Goal: Information Seeking & Learning: Learn about a topic

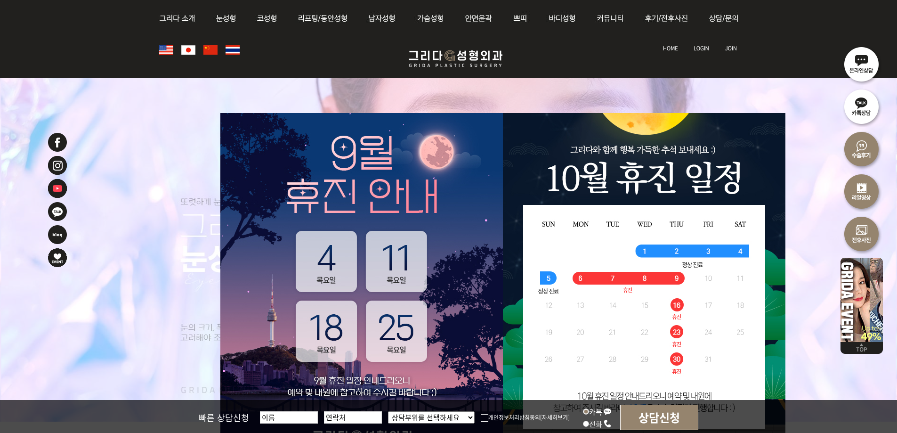
scroll to position [141, 0]
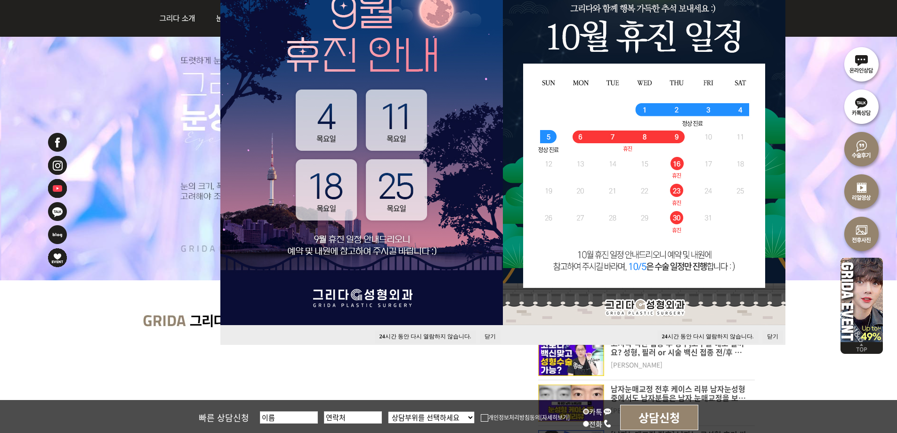
click at [774, 335] on button "닫기" at bounding box center [772, 336] width 21 height 13
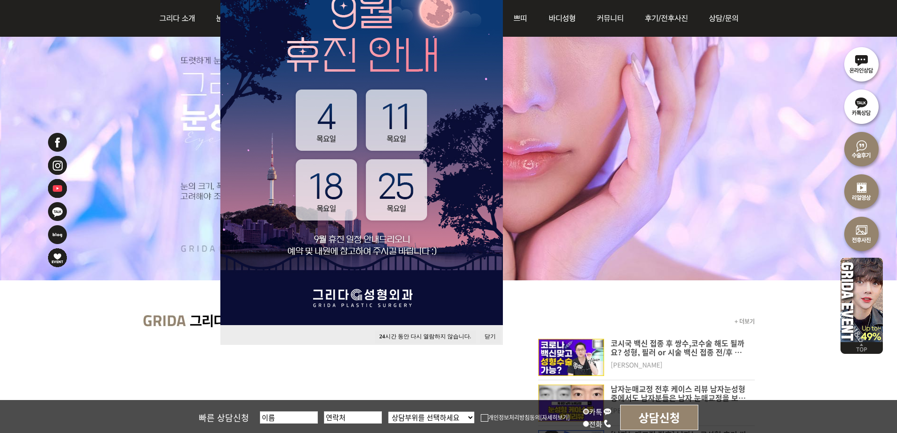
click at [483, 338] on button "닫기" at bounding box center [490, 336] width 21 height 13
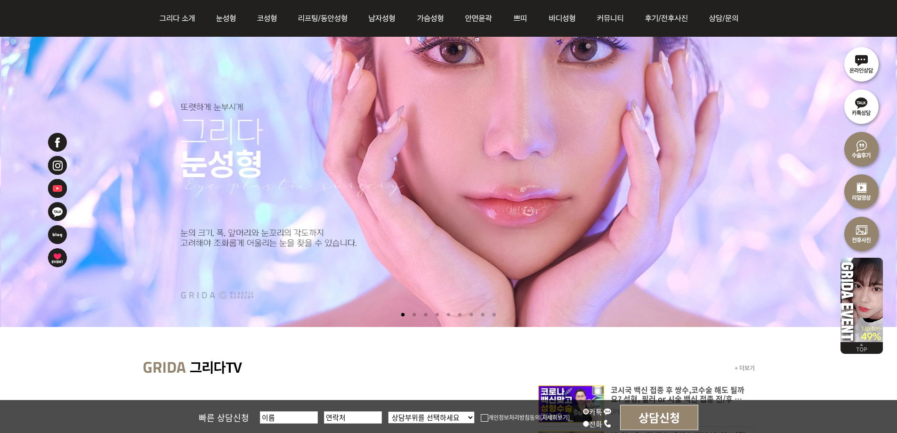
scroll to position [94, 0]
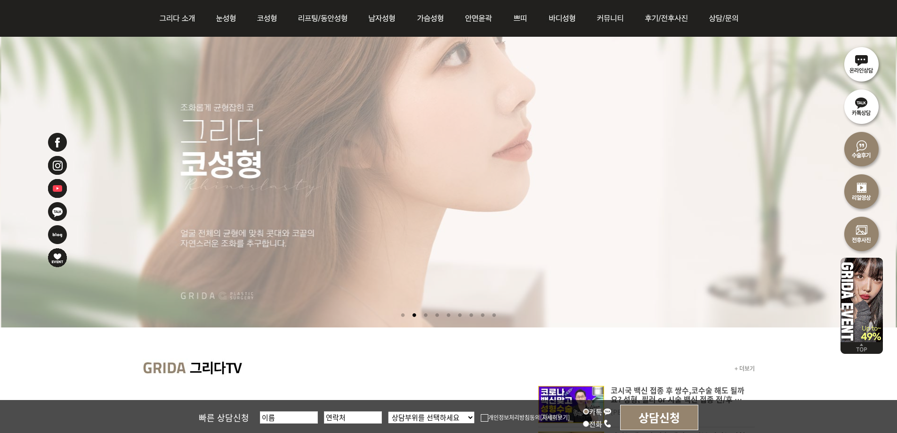
click at [413, 314] on li at bounding box center [414, 314] width 10 height 17
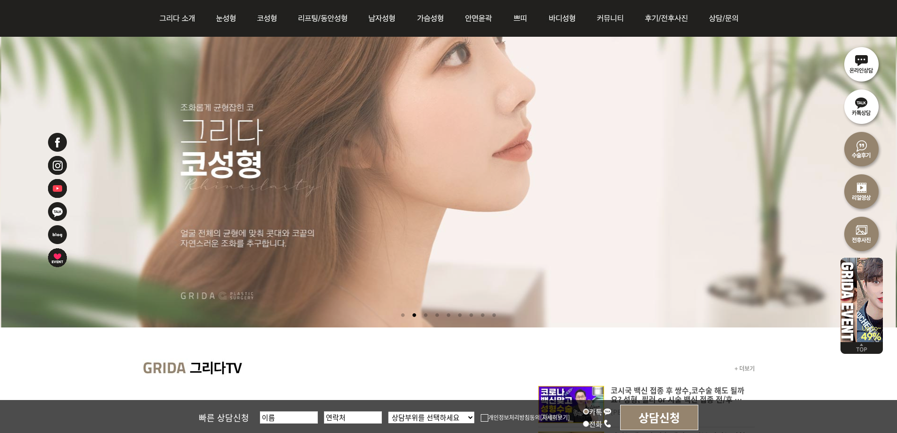
click at [424, 314] on li at bounding box center [425, 314] width 10 height 17
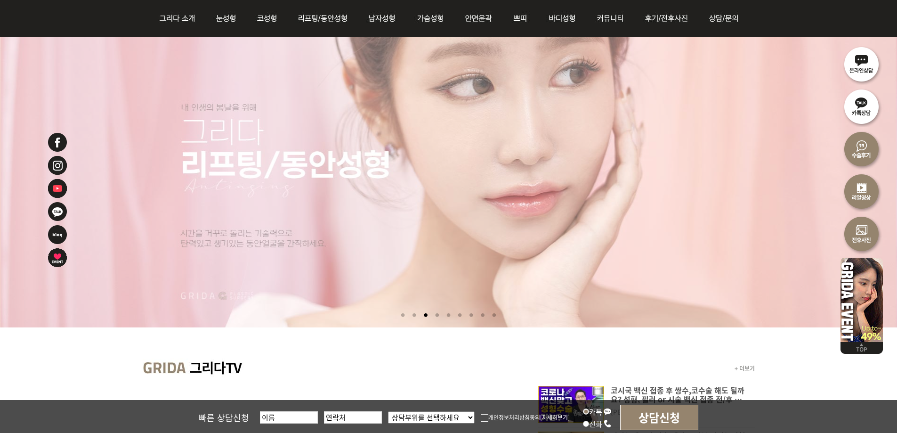
click at [436, 314] on li at bounding box center [437, 314] width 10 height 17
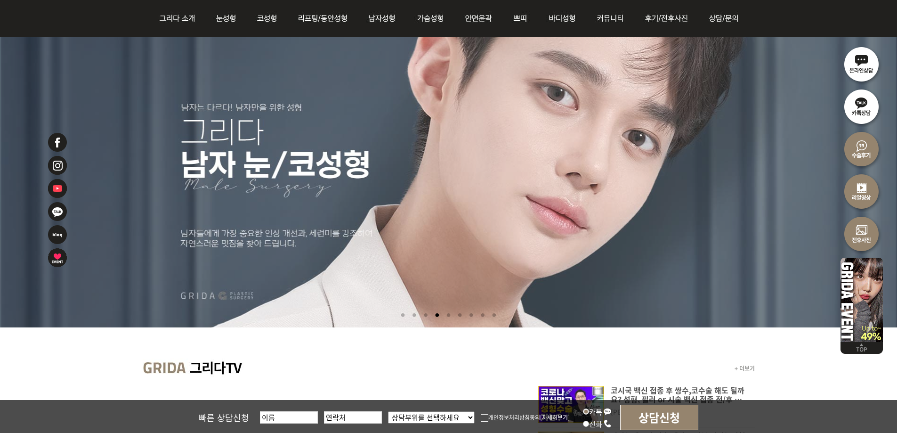
click at [448, 314] on li at bounding box center [448, 314] width 10 height 17
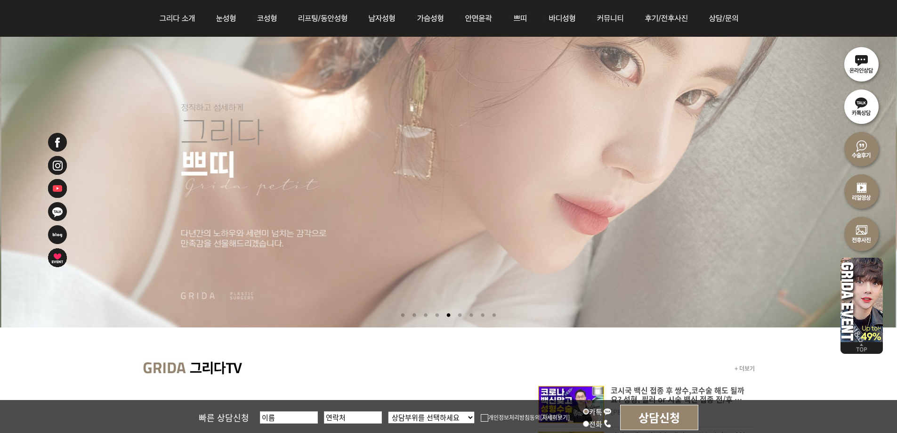
click at [459, 314] on li at bounding box center [460, 314] width 10 height 17
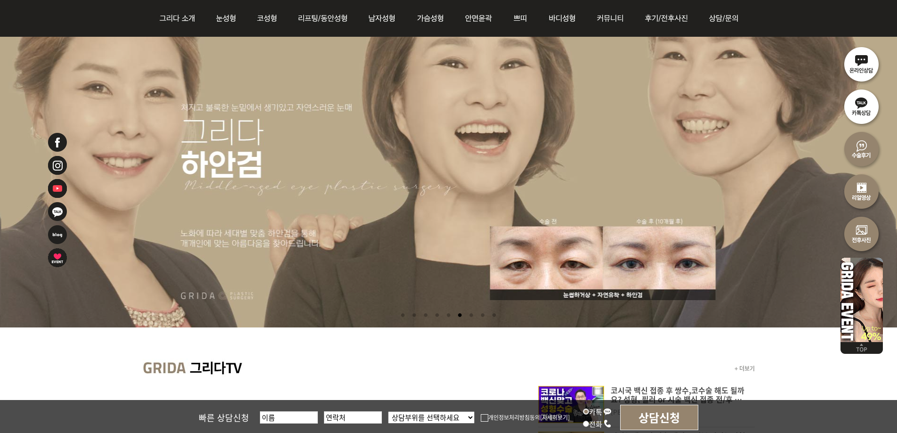
click at [472, 314] on li at bounding box center [471, 314] width 10 height 17
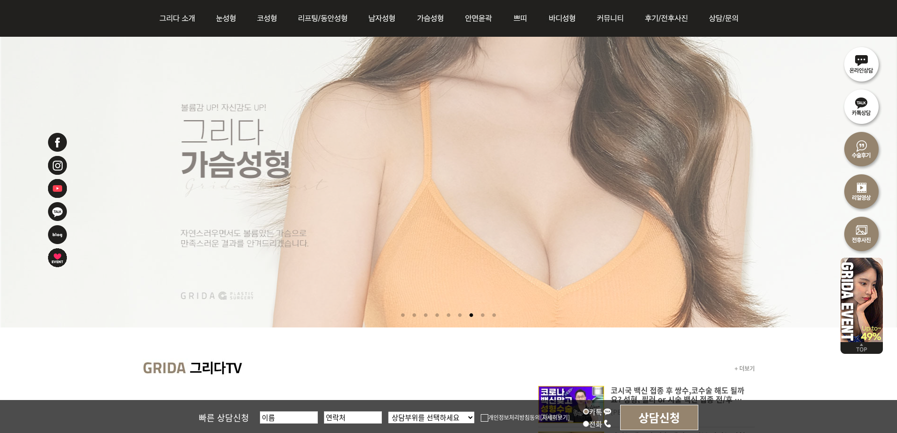
click at [484, 314] on li at bounding box center [483, 314] width 10 height 17
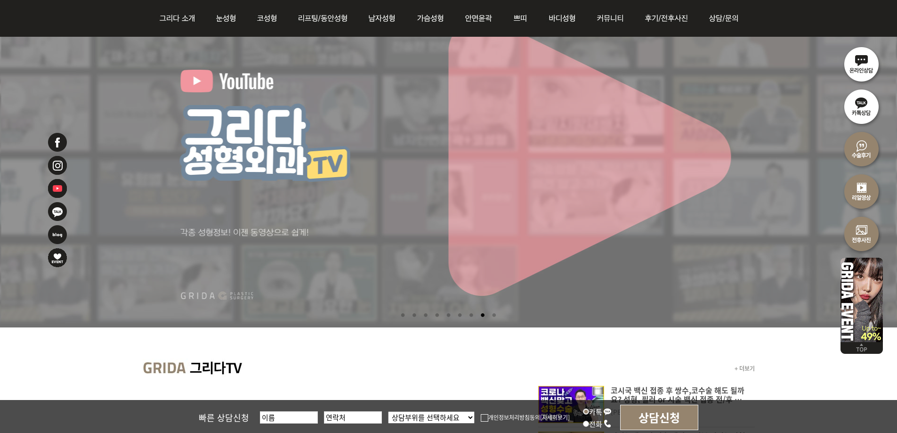
click at [497, 314] on li at bounding box center [494, 314] width 10 height 17
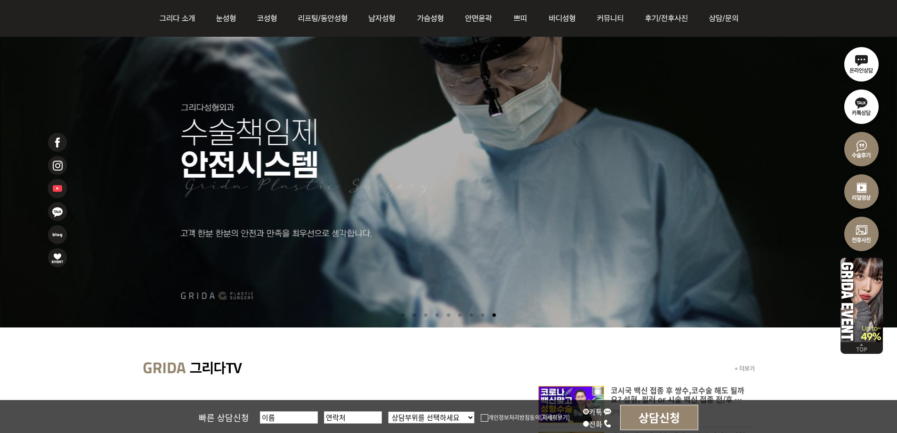
click at [401, 314] on li at bounding box center [403, 314] width 10 height 17
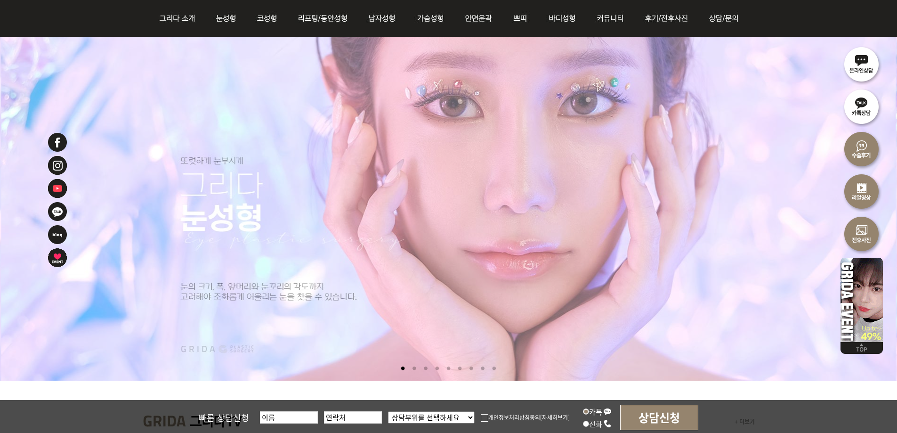
scroll to position [0, 0]
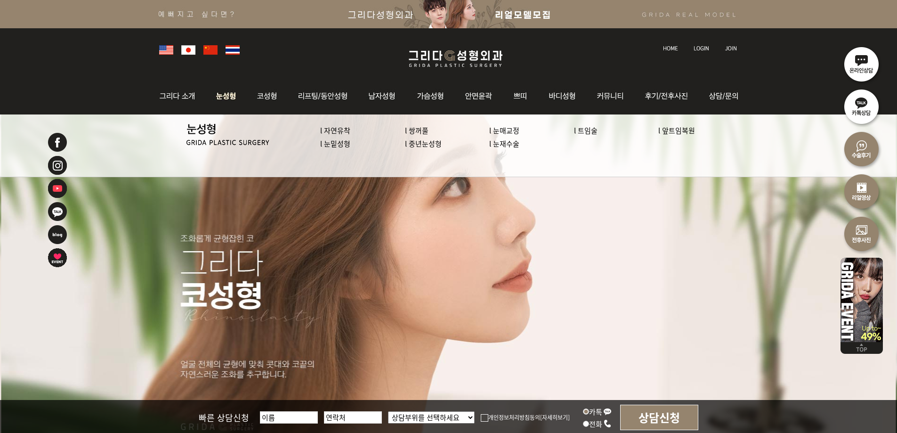
click at [222, 93] on img at bounding box center [226, 96] width 42 height 37
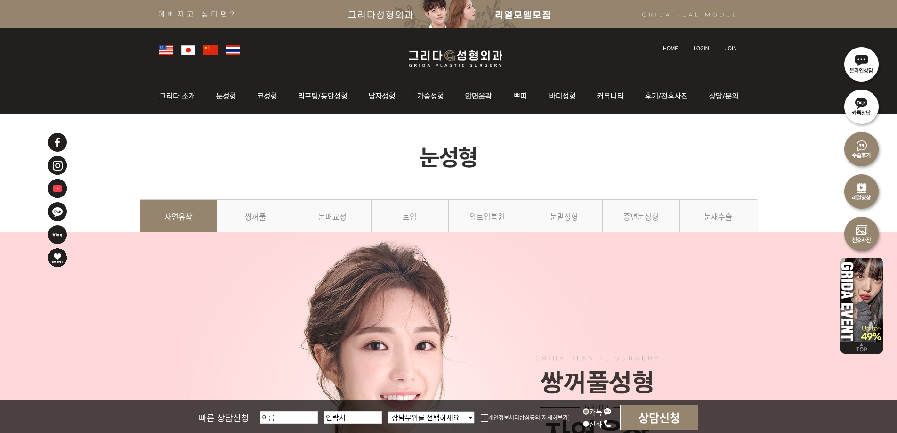
click at [463, 58] on img at bounding box center [455, 59] width 113 height 22
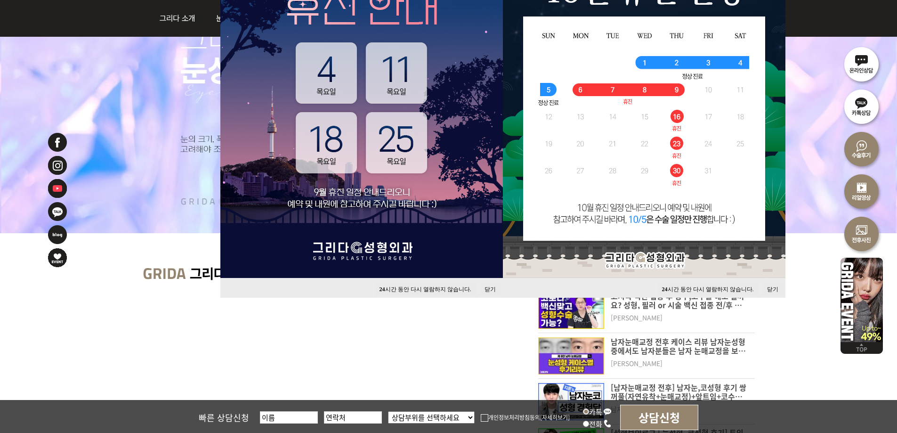
scroll to position [235, 0]
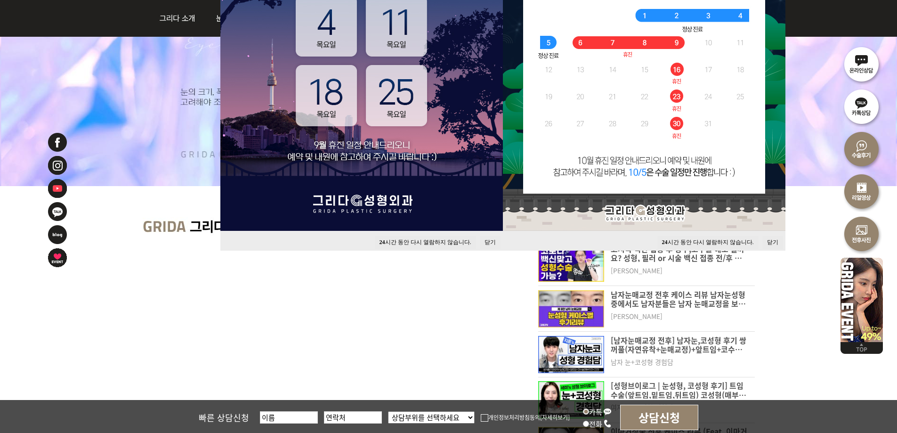
click at [698, 244] on button "24 시간 동안 다시 열람하지 않습니다." at bounding box center [707, 242] width 101 height 13
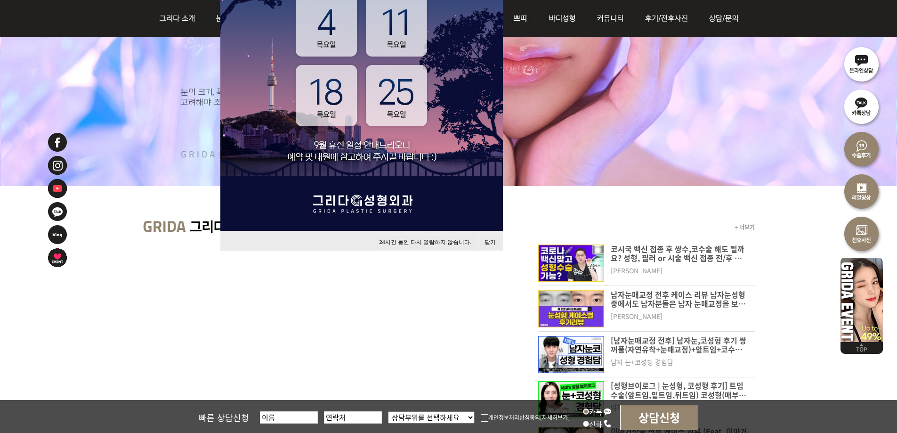
click at [434, 243] on button "24 시간 동안 다시 열람하지 않습니다." at bounding box center [425, 242] width 101 height 13
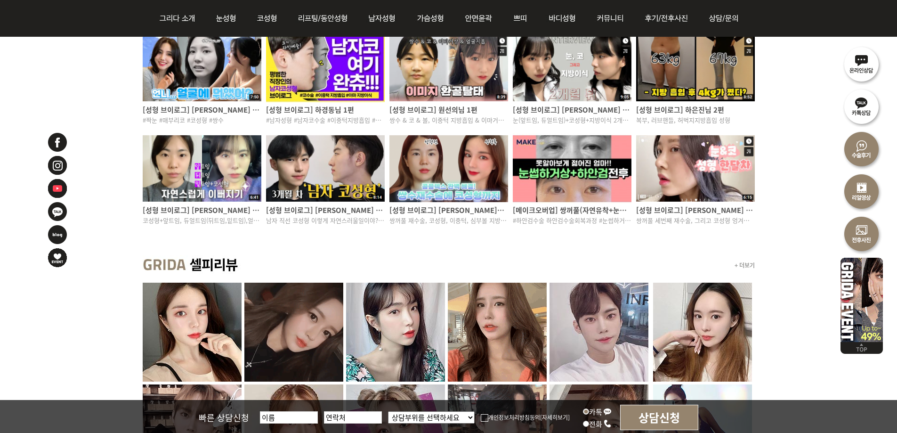
scroll to position [847, 0]
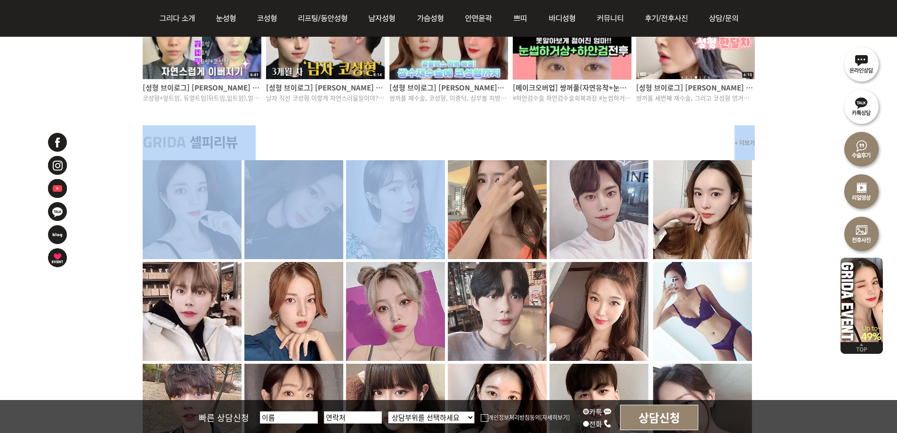
drag, startPoint x: 359, startPoint y: 129, endPoint x: 400, endPoint y: 200, distance: 82.0
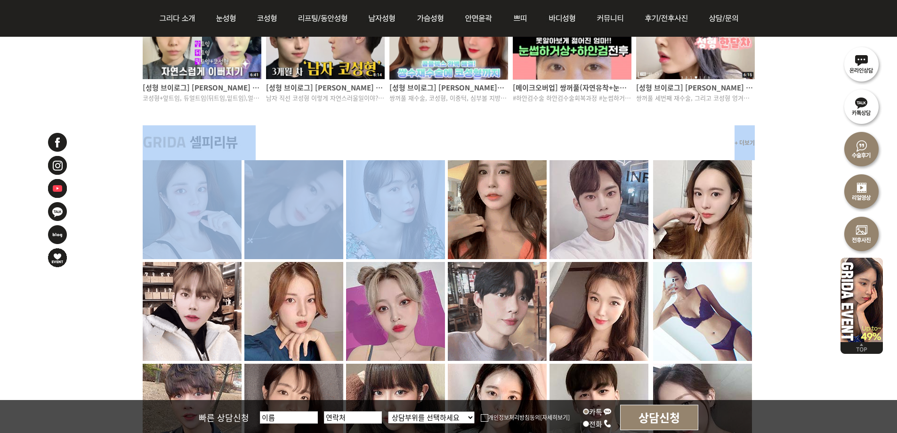
click at [406, 160] on div "+ 더보기" at bounding box center [449, 142] width 612 height 35
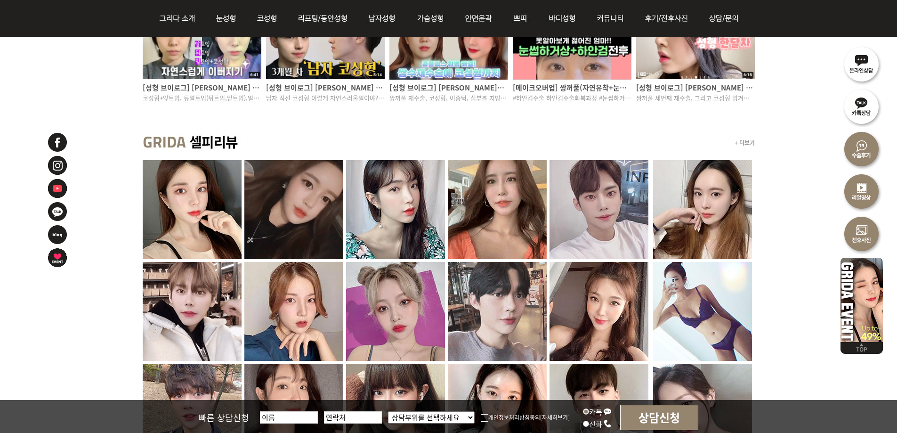
click at [379, 131] on div "+ 더보기" at bounding box center [449, 142] width 612 height 35
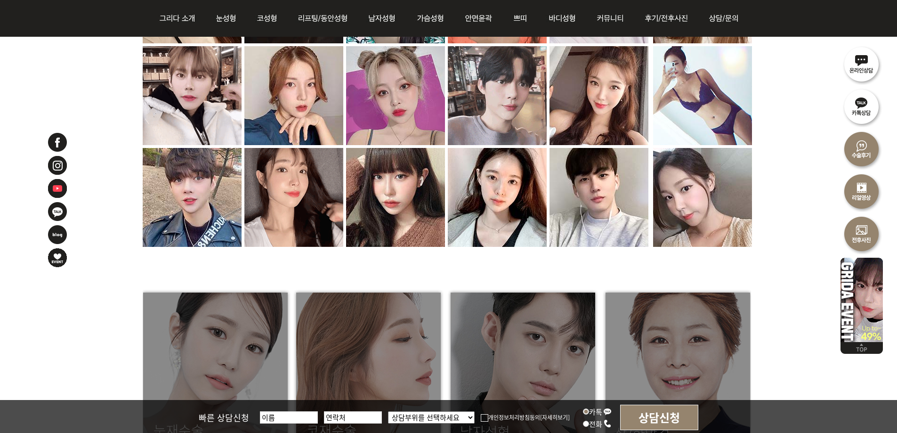
scroll to position [1177, 0]
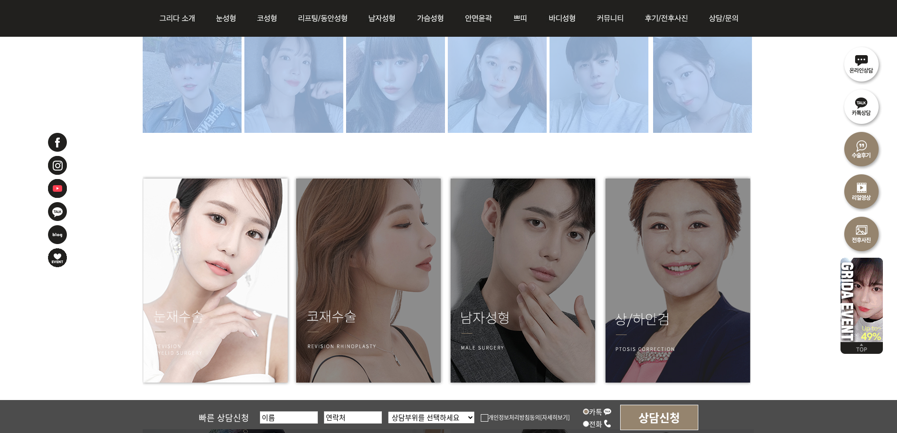
drag, startPoint x: 331, startPoint y: 154, endPoint x: 251, endPoint y: 321, distance: 184.9
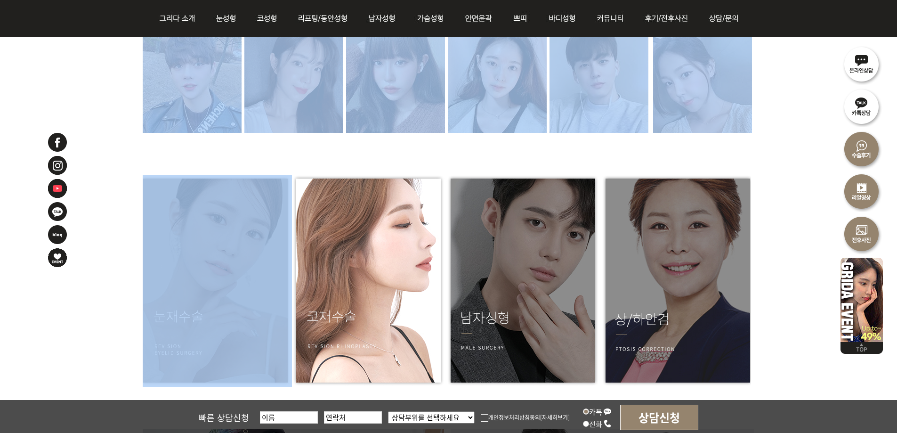
click at [376, 326] on img at bounding box center [369, 281] width 154 height 212
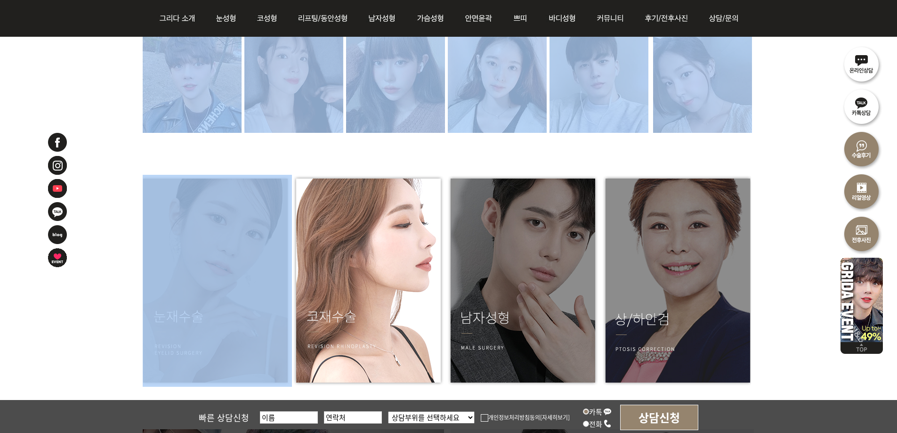
scroll to position [1318, 0]
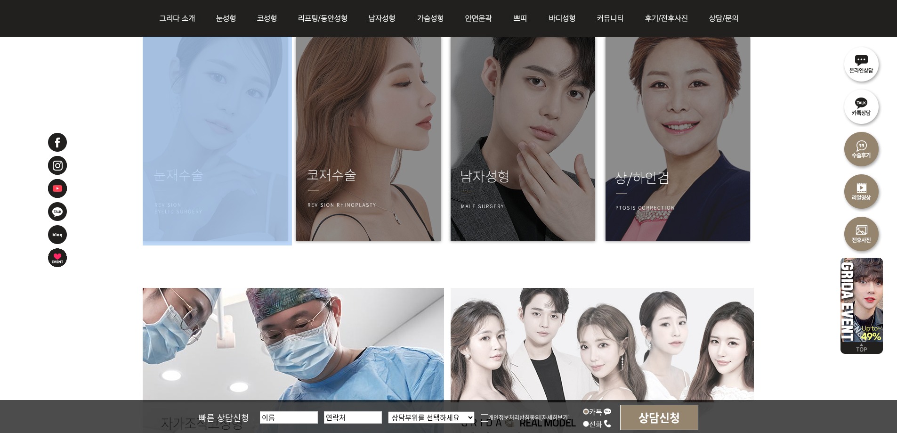
click at [408, 263] on div at bounding box center [449, 158] width 612 height 259
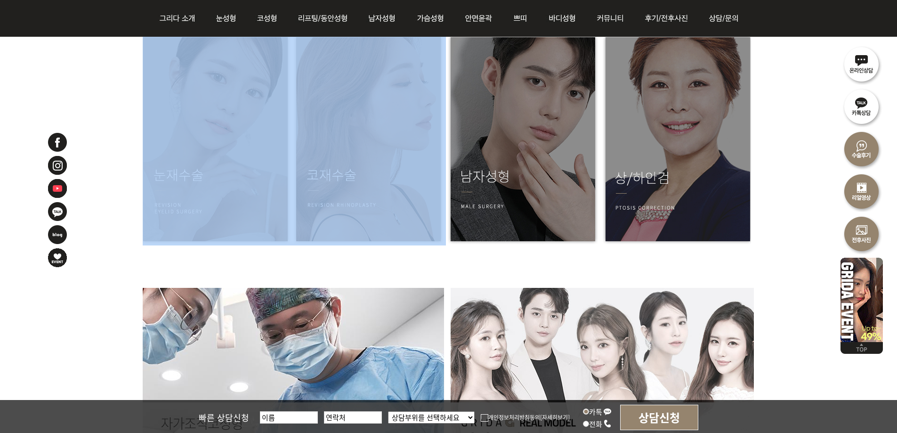
drag, startPoint x: 443, startPoint y: 267, endPoint x: 420, endPoint y: 272, distance: 23.5
click at [426, 243] on div at bounding box center [449, 158] width 612 height 259
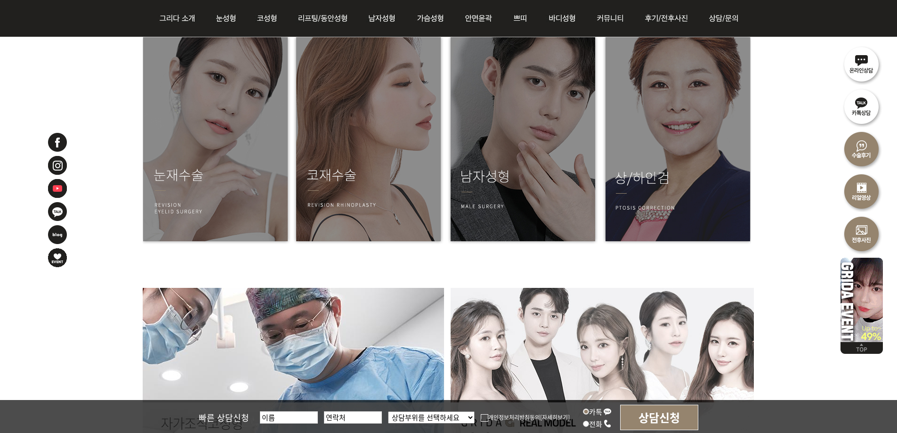
click at [420, 272] on div at bounding box center [449, 158] width 612 height 259
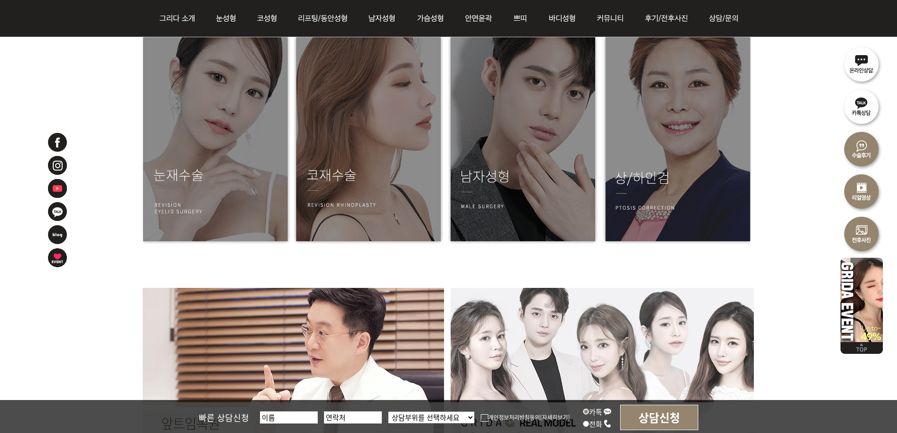
click at [420, 272] on div at bounding box center [449, 158] width 612 height 259
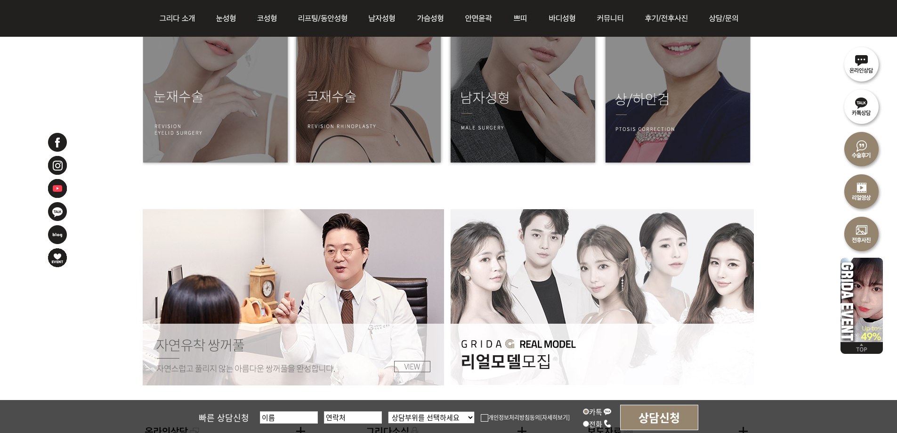
scroll to position [1507, 0]
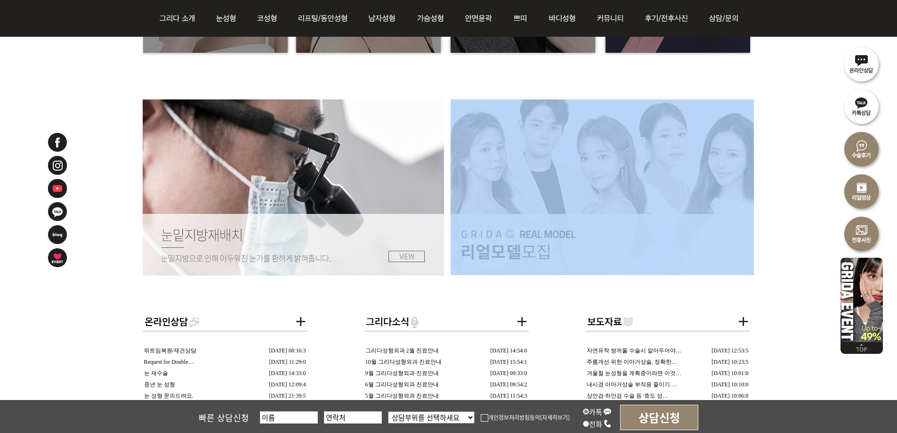
drag, startPoint x: 791, startPoint y: 281, endPoint x: 523, endPoint y: 164, distance: 292.8
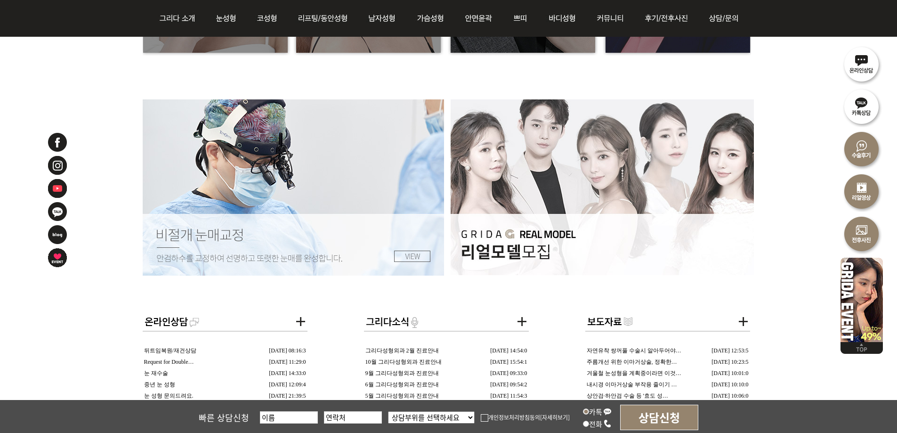
drag, startPoint x: 807, startPoint y: 223, endPoint x: 804, endPoint y: 228, distance: 6.8
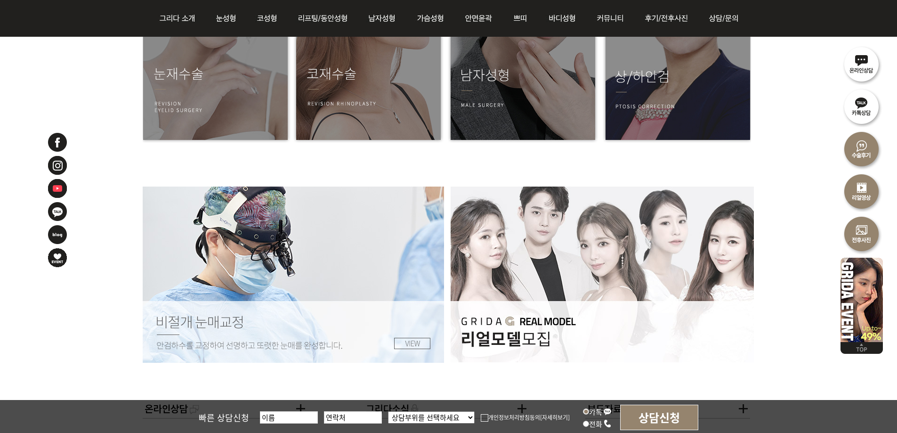
scroll to position [1271, 0]
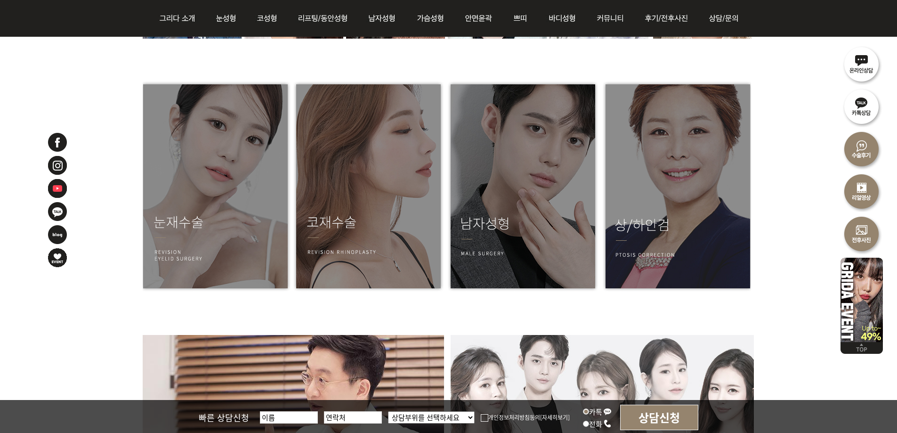
drag, startPoint x: 46, startPoint y: 365, endPoint x: 49, endPoint y: 362, distance: 5.0
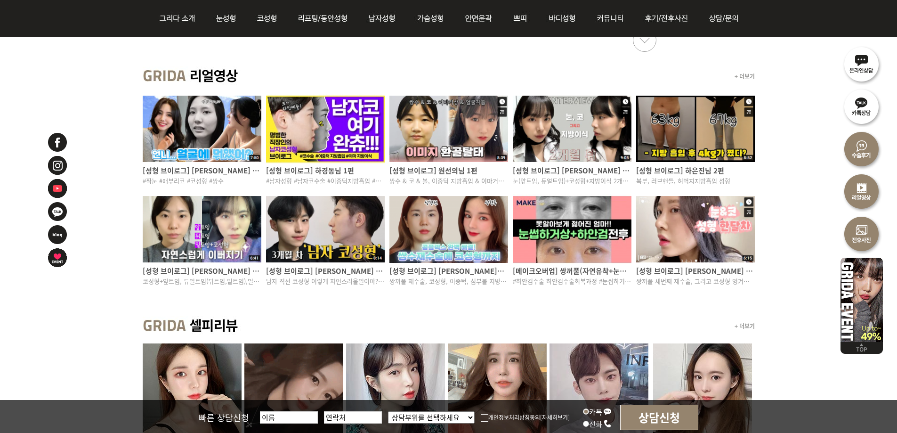
scroll to position [659, 0]
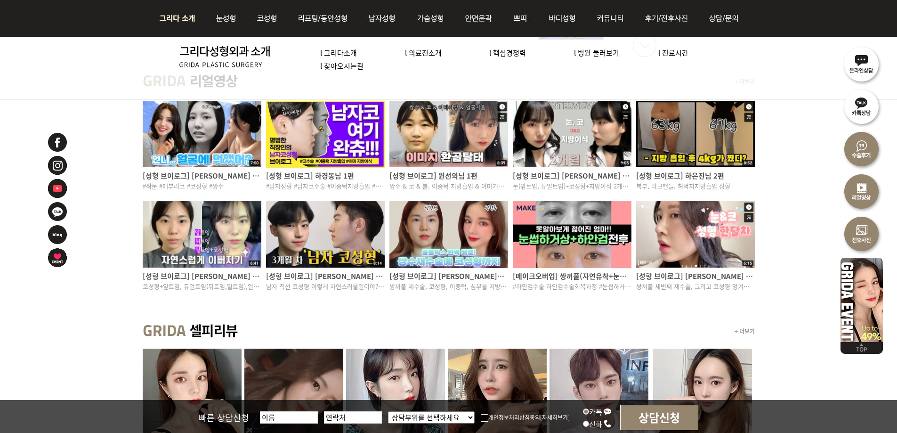
click at [343, 56] on link "l 그리다소개" at bounding box center [338, 53] width 37 height 10
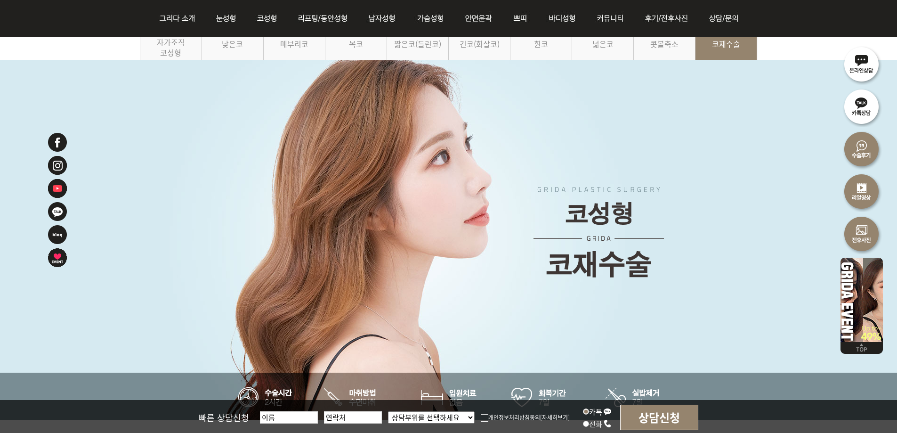
scroll to position [188, 0]
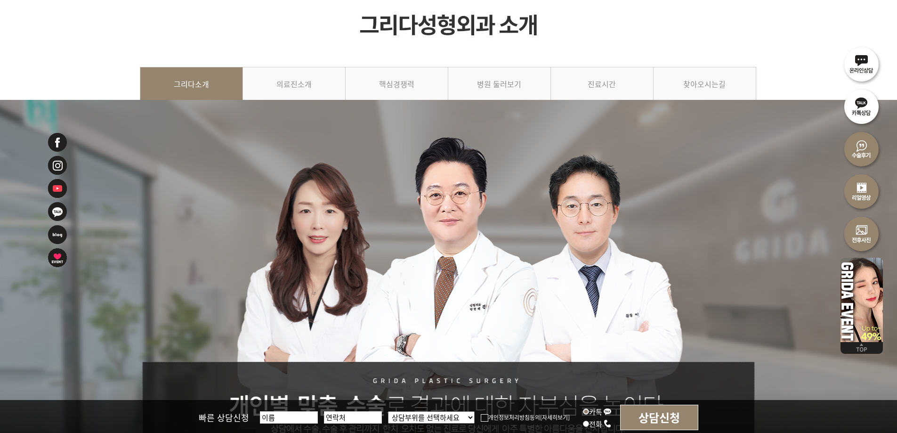
scroll to position [47, 0]
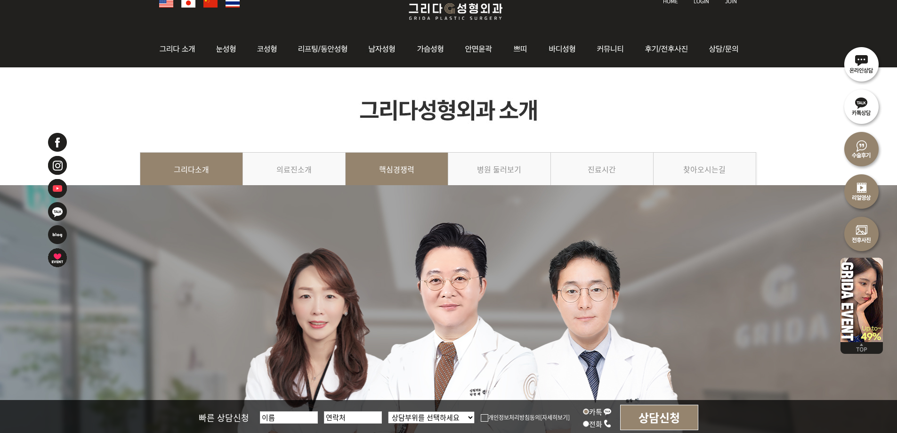
click at [406, 165] on link "핵심경쟁력" at bounding box center [397, 173] width 103 height 43
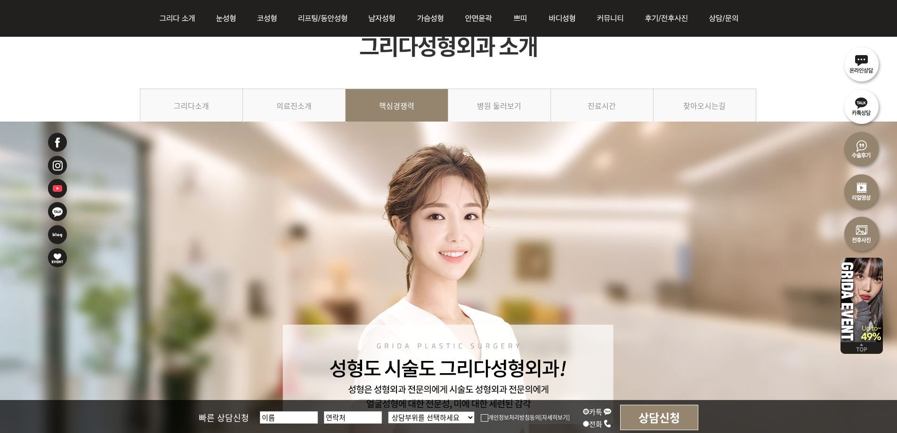
scroll to position [188, 0]
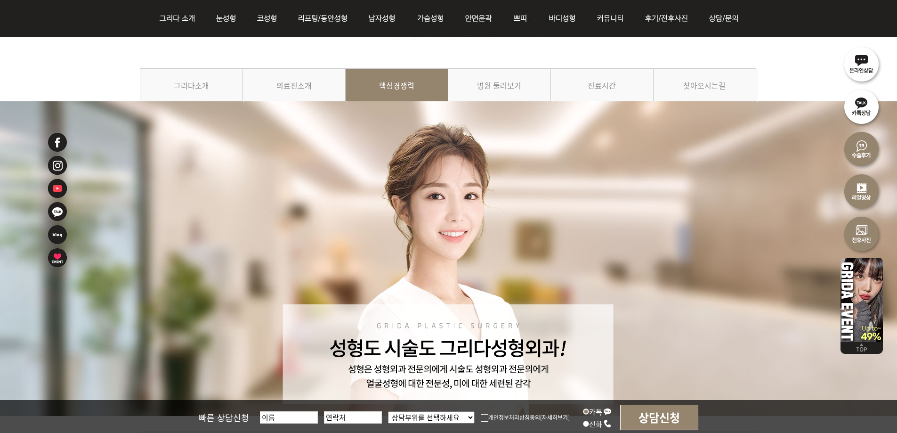
click at [744, 317] on img at bounding box center [449, 278] width 618 height 355
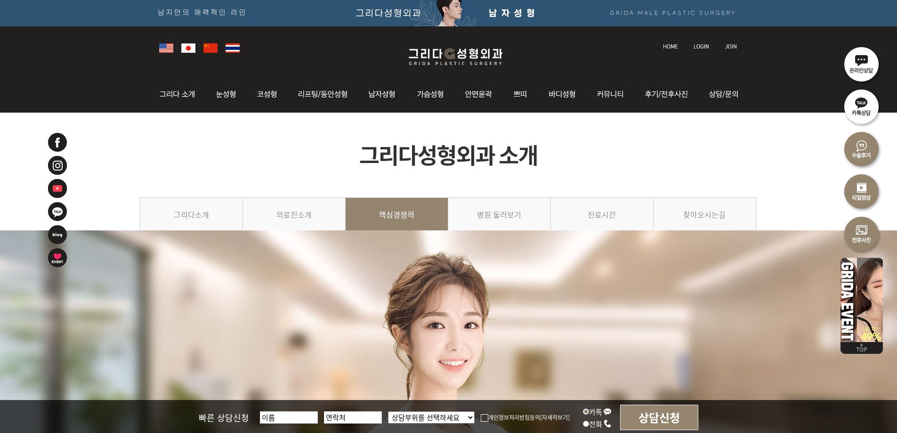
scroll to position [0, 0]
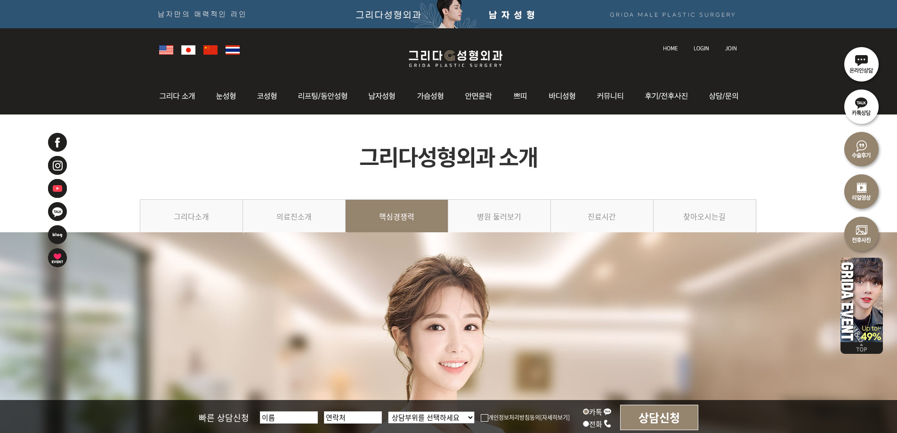
click at [451, 66] on img at bounding box center [455, 59] width 113 height 22
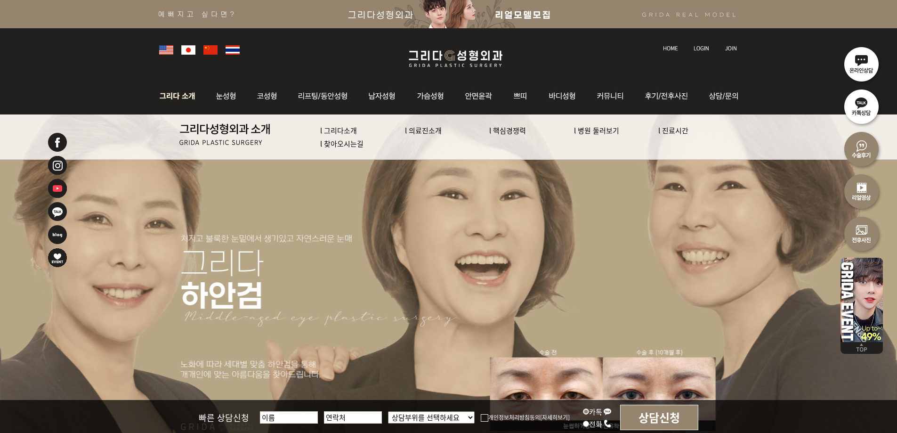
click at [168, 96] on img at bounding box center [179, 96] width 51 height 37
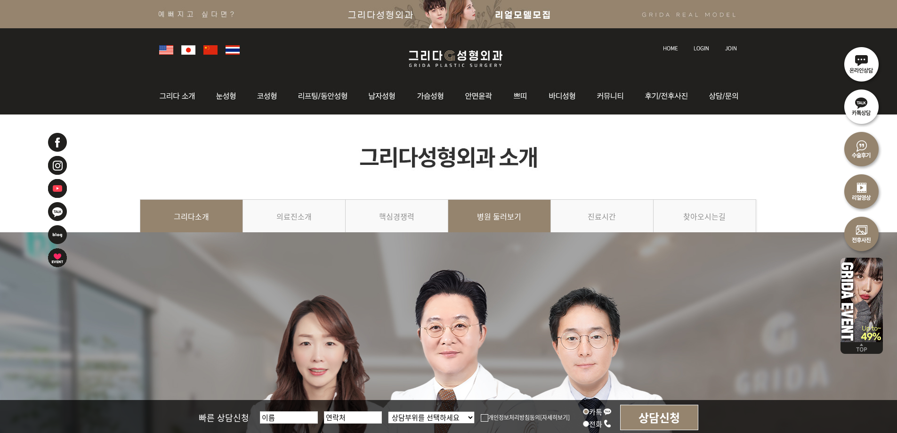
click at [501, 224] on link "병원 둘러보기" at bounding box center [499, 220] width 103 height 43
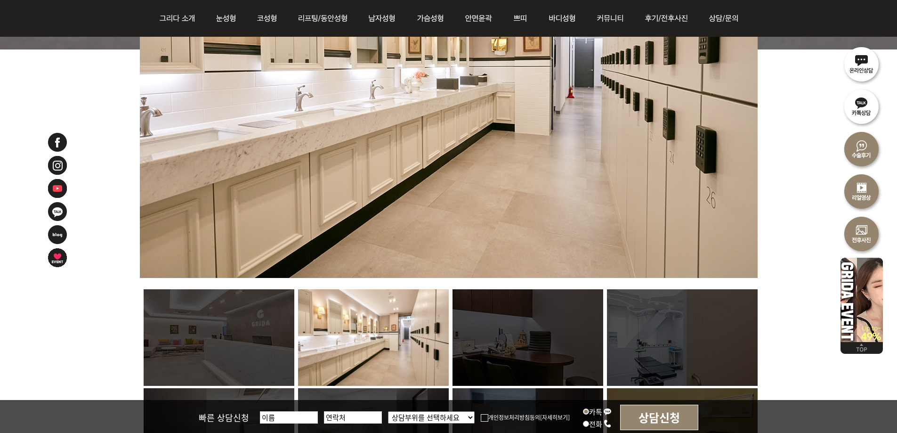
scroll to position [424, 0]
